Goal: Task Accomplishment & Management: Use online tool/utility

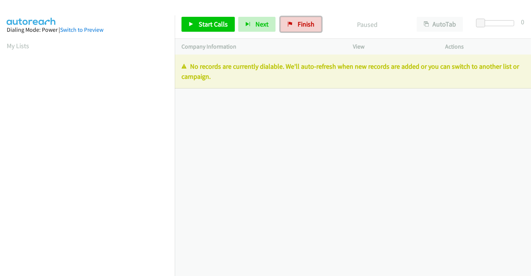
drag, startPoint x: 298, startPoint y: 25, endPoint x: 285, endPoint y: 44, distance: 23.1
click at [298, 25] on span "Finish" at bounding box center [306, 24] width 17 height 9
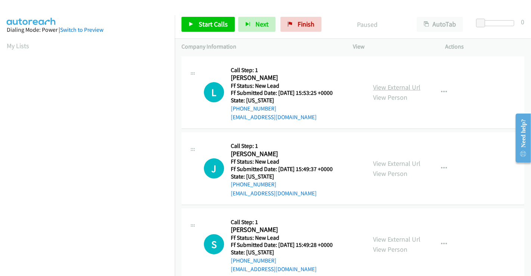
click at [396, 87] on link "View External Url" at bounding box center [396, 87] width 47 height 9
click at [393, 161] on link "View External Url" at bounding box center [396, 163] width 47 height 9
click at [389, 239] on link "View External Url" at bounding box center [396, 239] width 47 height 9
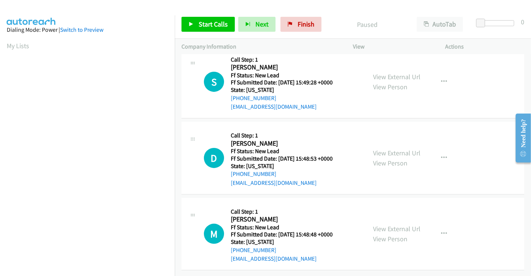
scroll to position [168, 0]
click at [375, 149] on link "View External Url" at bounding box center [396, 153] width 47 height 9
click at [386, 224] on link "View External Url" at bounding box center [396, 228] width 47 height 9
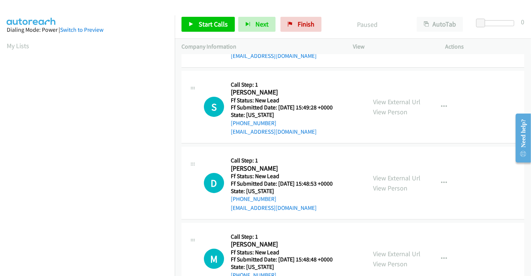
scroll to position [85, 0]
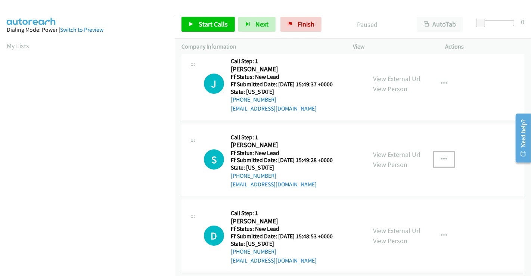
click at [443, 158] on icon "button" at bounding box center [444, 160] width 6 height 6
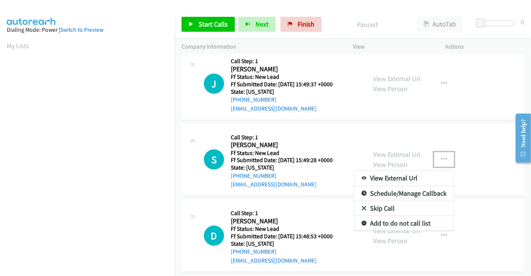
click at [374, 204] on link "Skip Call" at bounding box center [403, 208] width 99 height 15
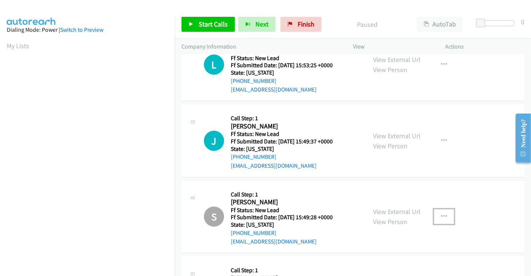
scroll to position [0, 0]
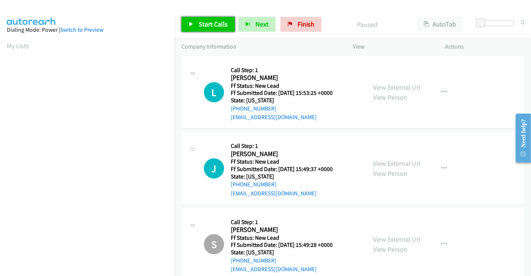
click at [210, 23] on span "Start Calls" at bounding box center [213, 24] width 29 height 9
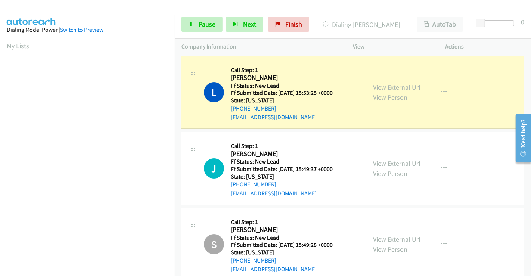
scroll to position [144, 0]
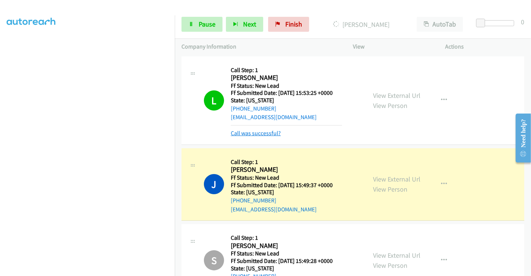
click at [259, 134] on link "Call was successful?" at bounding box center [256, 133] width 50 height 7
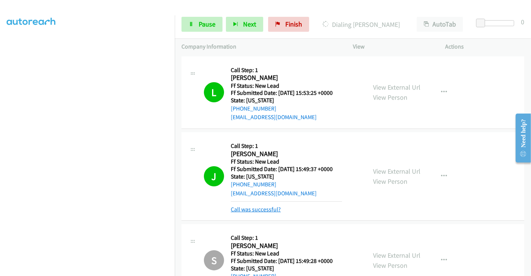
click at [259, 210] on link "Call was successful?" at bounding box center [256, 209] width 50 height 7
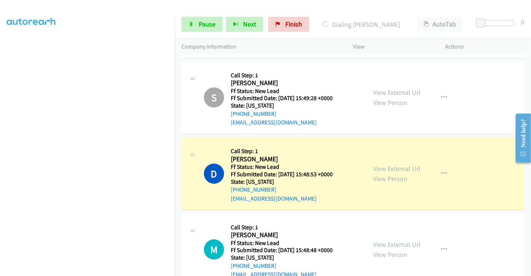
scroll to position [166, 0]
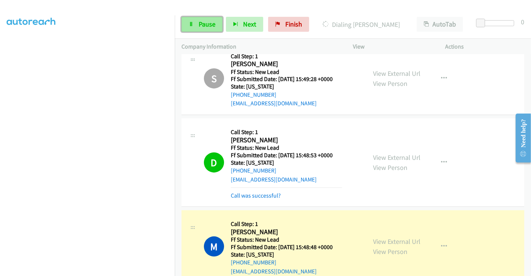
click at [200, 24] on span "Pause" at bounding box center [207, 24] width 17 height 9
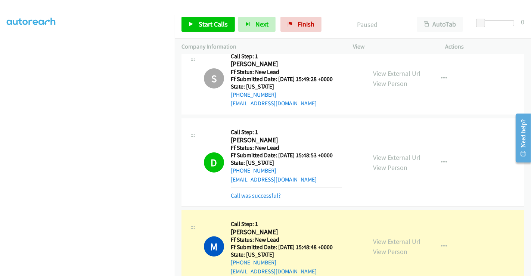
click at [265, 195] on link "Call was successful?" at bounding box center [256, 195] width 50 height 7
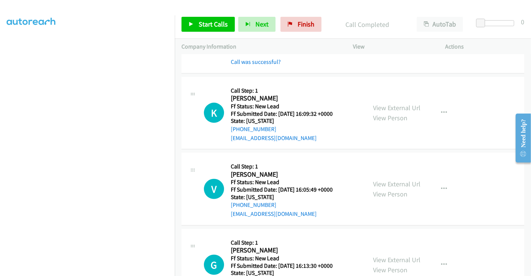
scroll to position [251, 0]
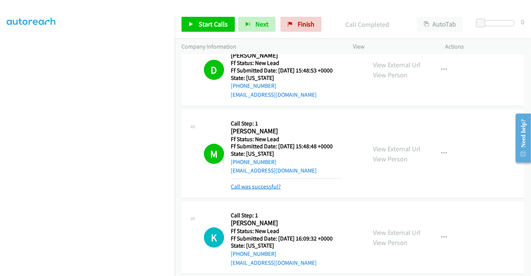
click at [266, 184] on link "Call was successful?" at bounding box center [256, 186] width 50 height 7
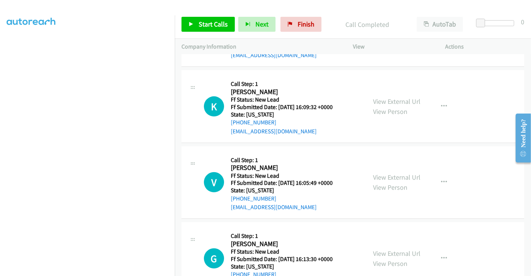
scroll to position [375, 0]
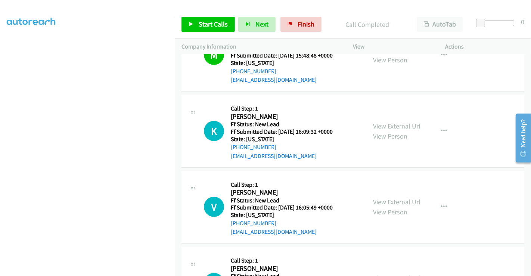
click at [387, 122] on link "View External Url" at bounding box center [396, 126] width 47 height 9
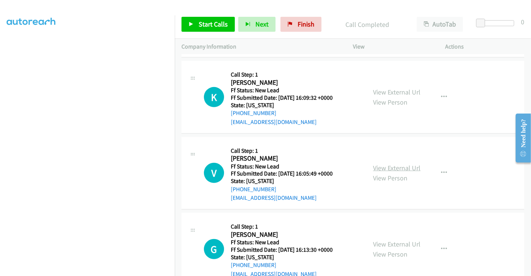
click at [394, 165] on link "View External Url" at bounding box center [396, 168] width 47 height 9
click at [386, 240] on link "View External Url" at bounding box center [396, 244] width 47 height 9
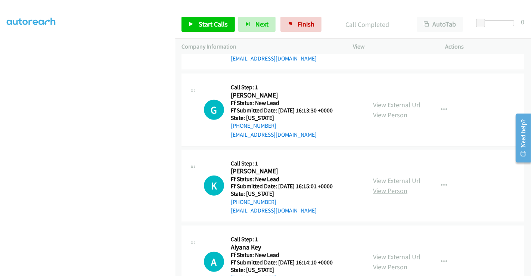
scroll to position [541, 0]
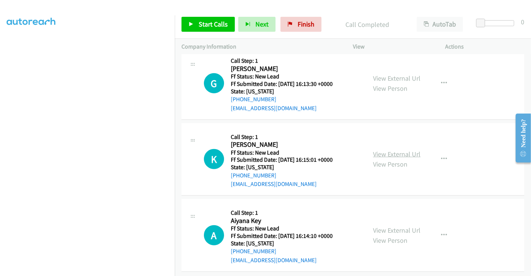
click at [385, 150] on link "View External Url" at bounding box center [396, 154] width 47 height 9
click at [388, 229] on link "View External Url" at bounding box center [396, 230] width 47 height 9
click at [211, 24] on span "Start Calls" at bounding box center [213, 24] width 29 height 9
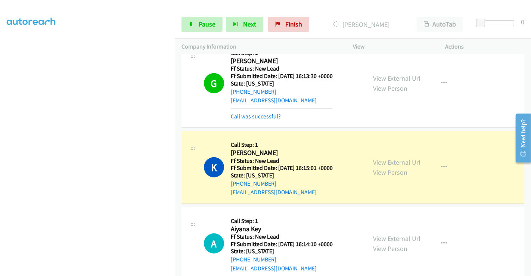
scroll to position [664, 0]
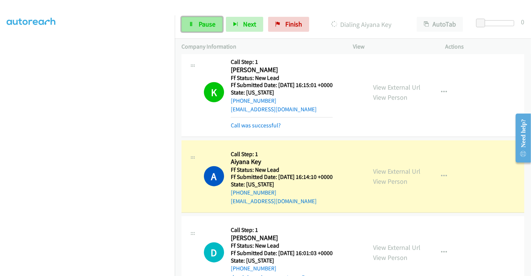
click at [201, 23] on span "Pause" at bounding box center [207, 24] width 17 height 9
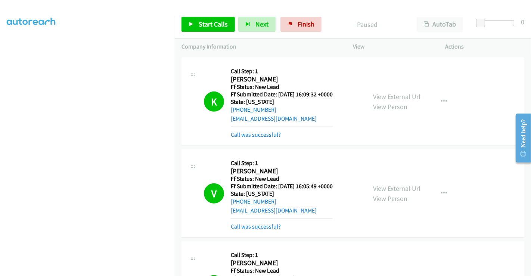
scroll to position [313, 0]
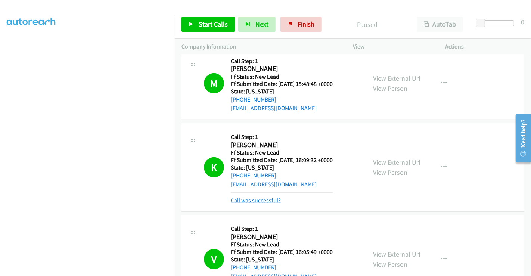
click at [256, 201] on link "Call was successful?" at bounding box center [256, 200] width 50 height 7
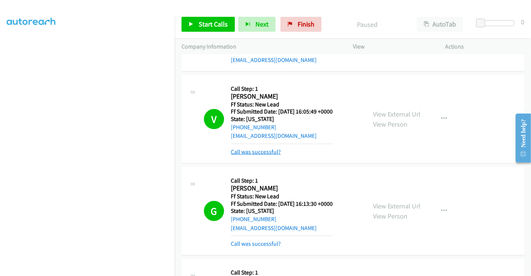
click at [258, 150] on link "Call was successful?" at bounding box center [256, 151] width 50 height 7
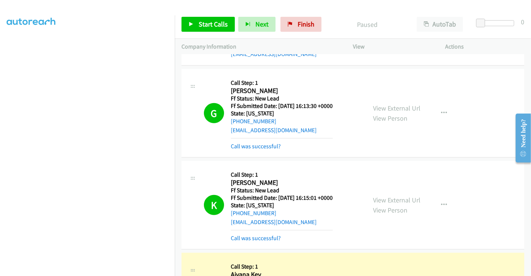
scroll to position [521, 0]
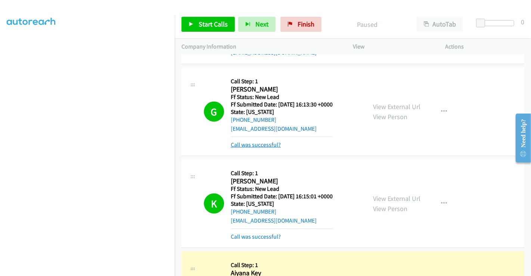
click at [258, 142] on link "Call was successful?" at bounding box center [256, 144] width 50 height 7
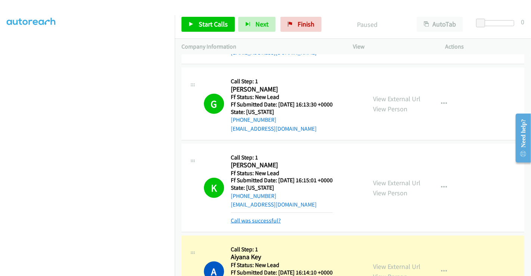
click at [260, 220] on link "Call was successful?" at bounding box center [256, 220] width 50 height 7
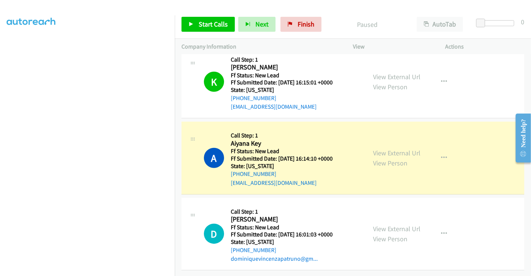
scroll to position [623, 0]
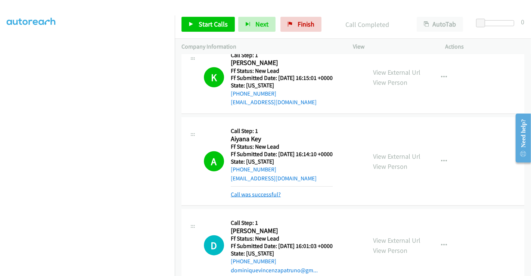
click at [261, 192] on link "Call was successful?" at bounding box center [256, 194] width 50 height 7
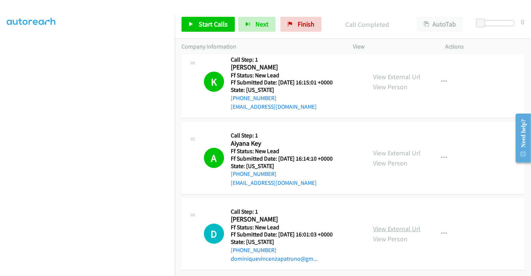
click at [393, 224] on link "View External Url" at bounding box center [396, 228] width 47 height 9
click at [207, 24] on span "Start Calls" at bounding box center [213, 24] width 29 height 9
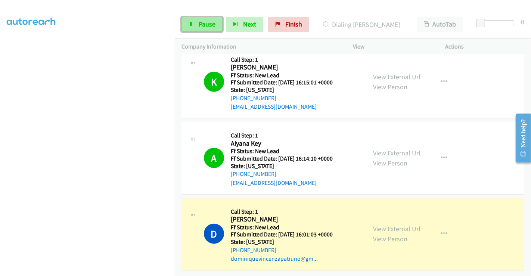
click at [201, 21] on span "Pause" at bounding box center [207, 24] width 17 height 9
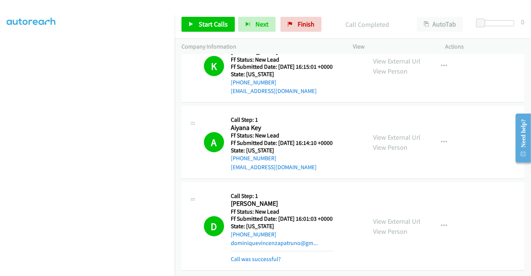
scroll to position [673, 0]
click at [262, 255] on link "Call was successful?" at bounding box center [256, 258] width 50 height 7
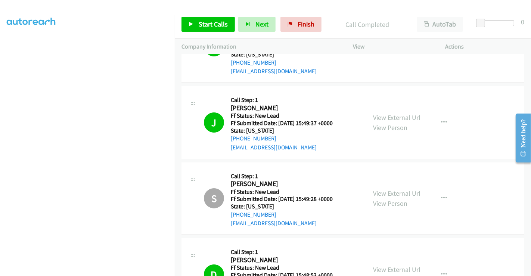
scroll to position [0, 0]
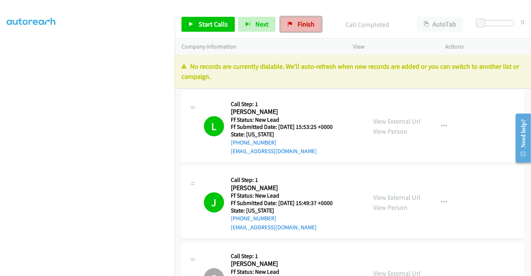
click at [298, 25] on span "Finish" at bounding box center [306, 24] width 17 height 9
